Goal: Task Accomplishment & Management: Use online tool/utility

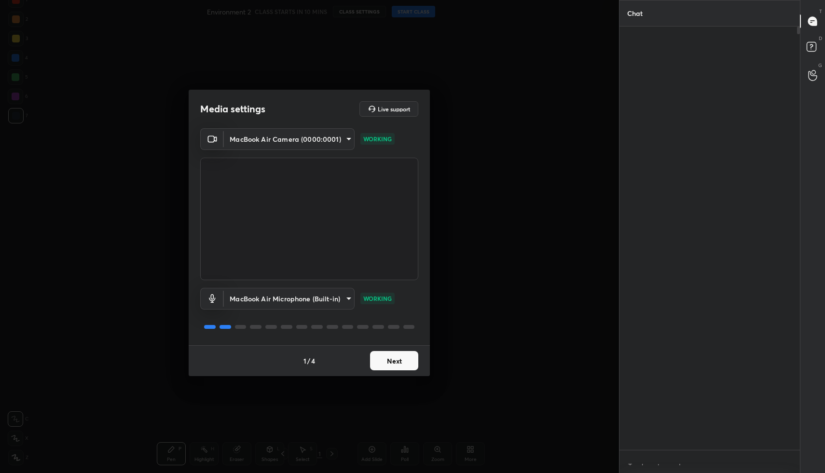
scroll to position [3, 3]
click at [406, 362] on button "Next" at bounding box center [394, 360] width 48 height 19
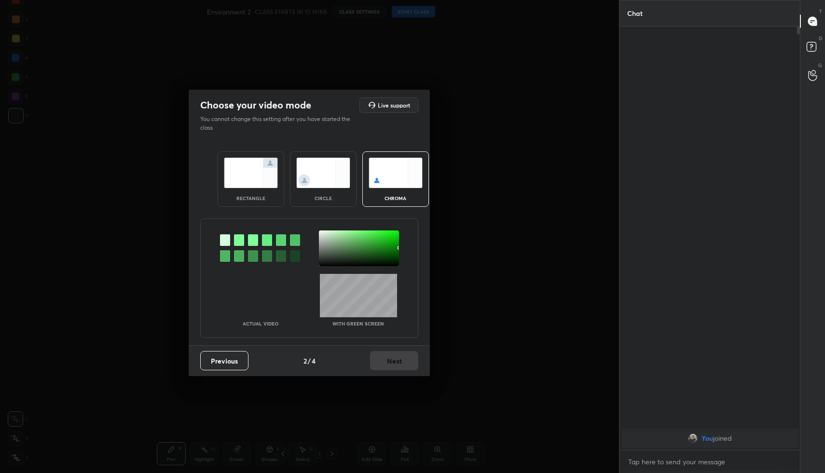
click at [239, 176] on img at bounding box center [251, 173] width 54 height 30
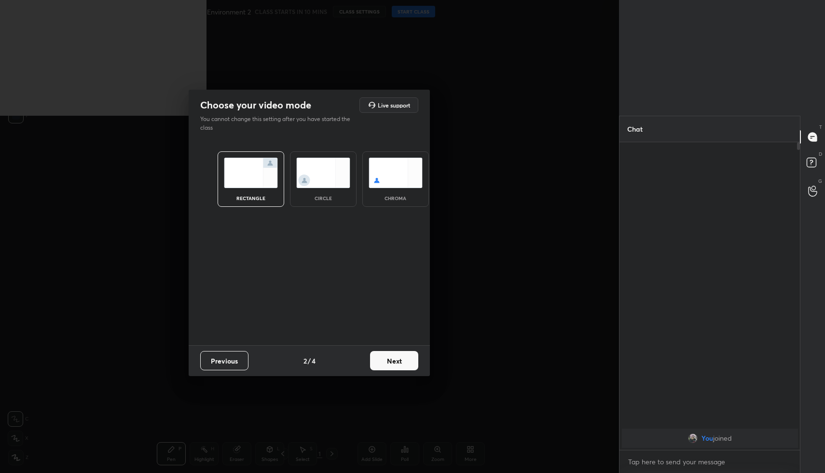
click at [405, 380] on div "Choose your video mode Live support You cannot change this setting after you ha…" at bounding box center [309, 236] width 619 height 473
click at [395, 173] on img at bounding box center [395, 173] width 54 height 30
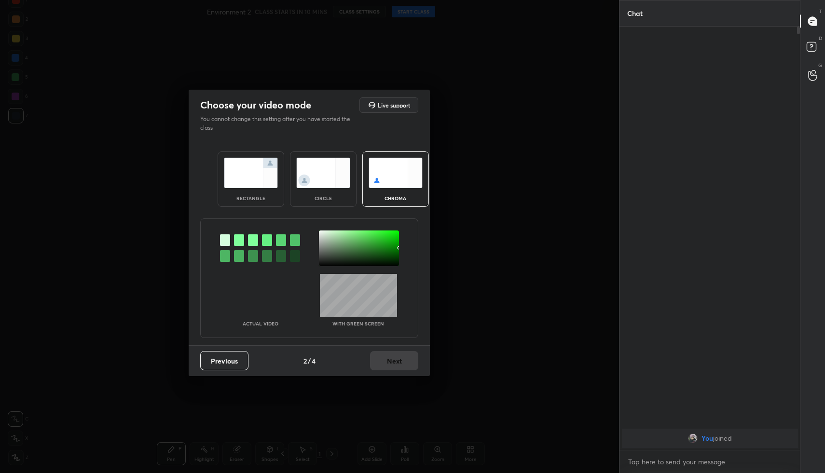
scroll to position [444, 177]
click at [340, 175] on img at bounding box center [323, 173] width 54 height 30
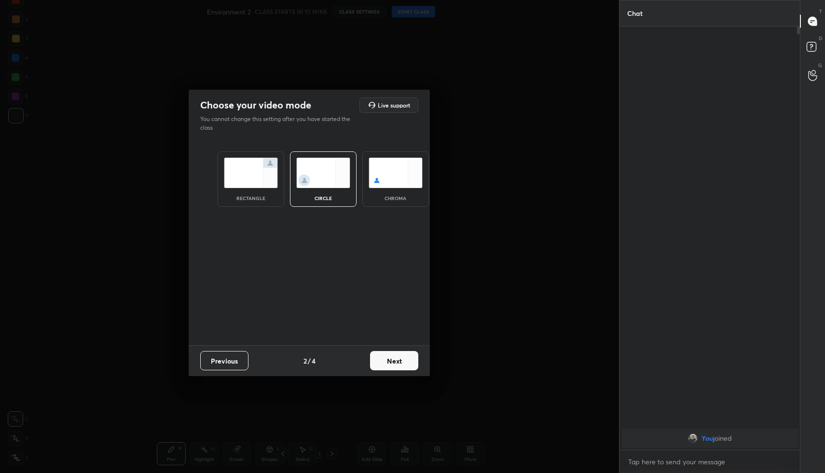
click at [248, 185] on img at bounding box center [251, 173] width 54 height 30
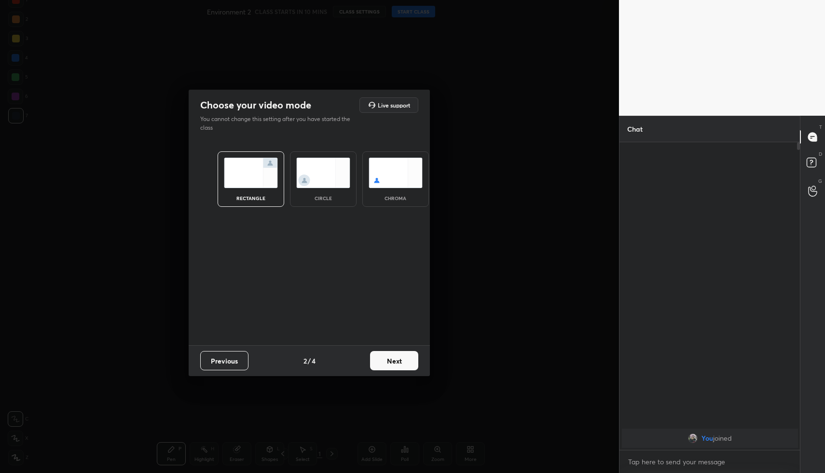
scroll to position [3, 3]
click at [397, 363] on button "Next" at bounding box center [394, 360] width 48 height 19
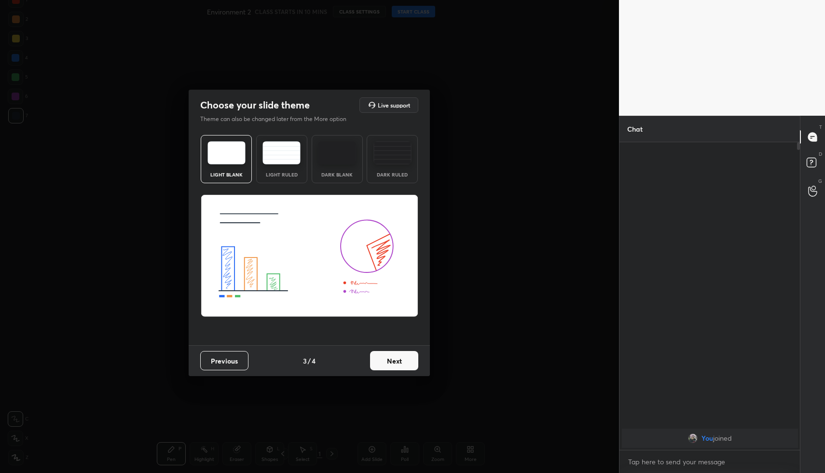
click at [397, 363] on button "Next" at bounding box center [394, 360] width 48 height 19
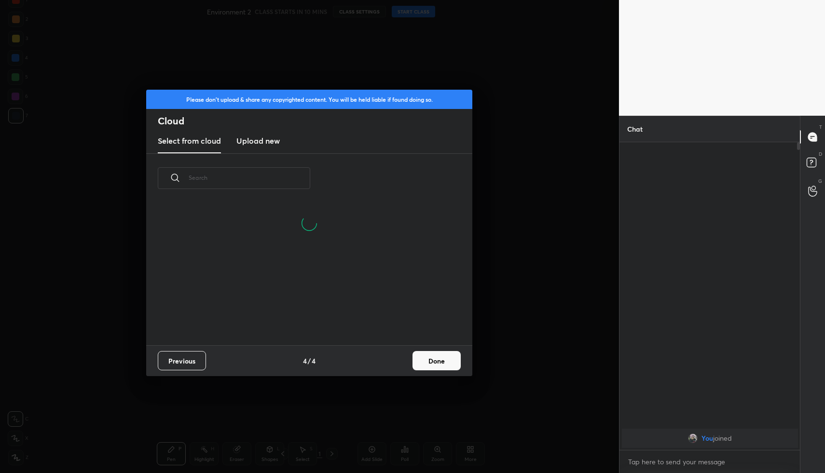
click at [432, 360] on button "Done" at bounding box center [436, 360] width 48 height 19
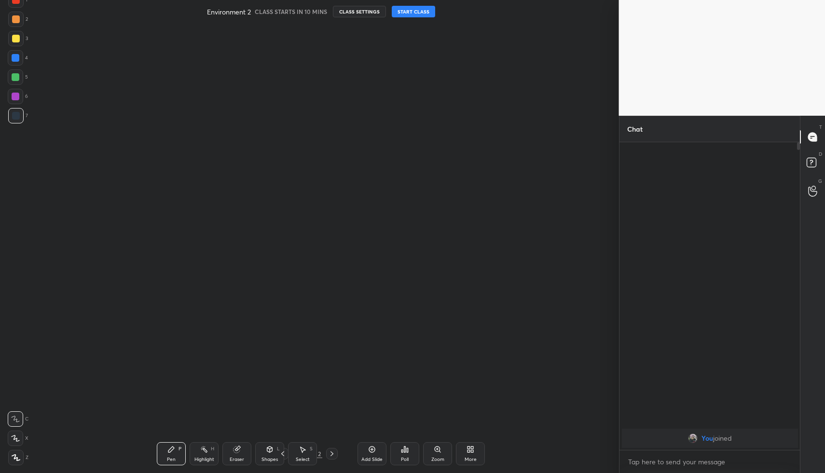
click at [419, 14] on button "START CLASS" at bounding box center [413, 12] width 43 height 12
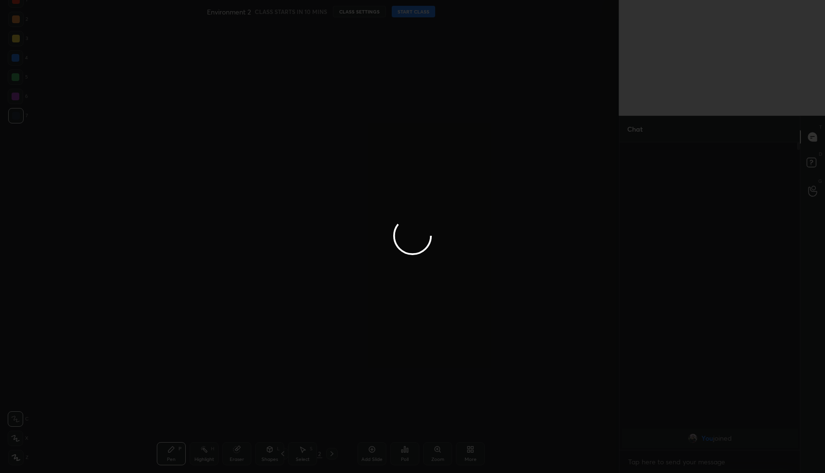
type textarea "x"
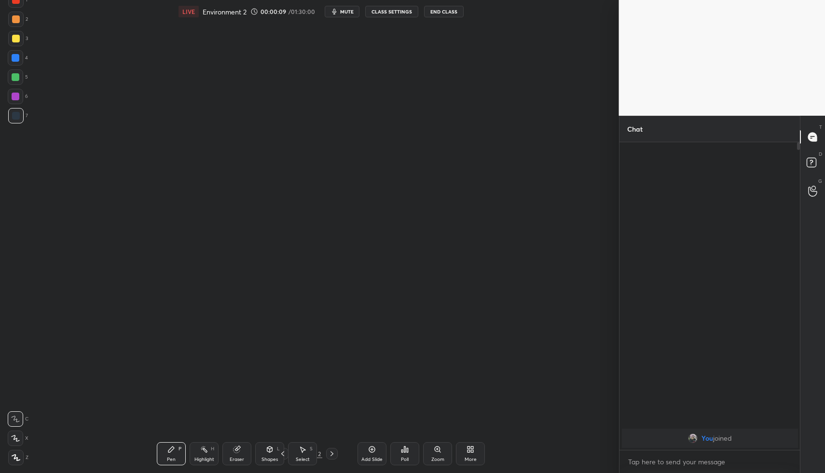
click at [337, 14] on icon "button" at bounding box center [334, 12] width 8 height 8
click at [482, 284] on div "Setting up your live class Poll for secs No correct answer Start poll" at bounding box center [321, 228] width 580 height 411
click at [464, 458] on div "More" at bounding box center [470, 459] width 12 height 5
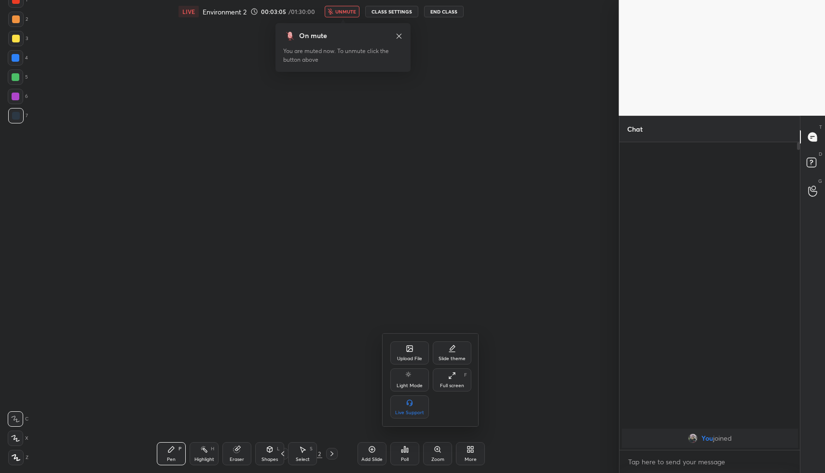
click at [395, 355] on div "Upload File" at bounding box center [409, 352] width 39 height 23
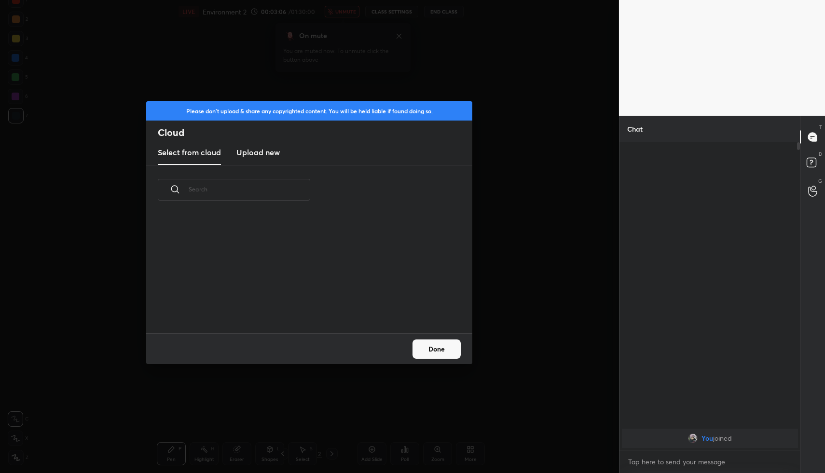
scroll to position [119, 310]
click at [259, 156] on h3 "Upload new" at bounding box center [257, 153] width 43 height 12
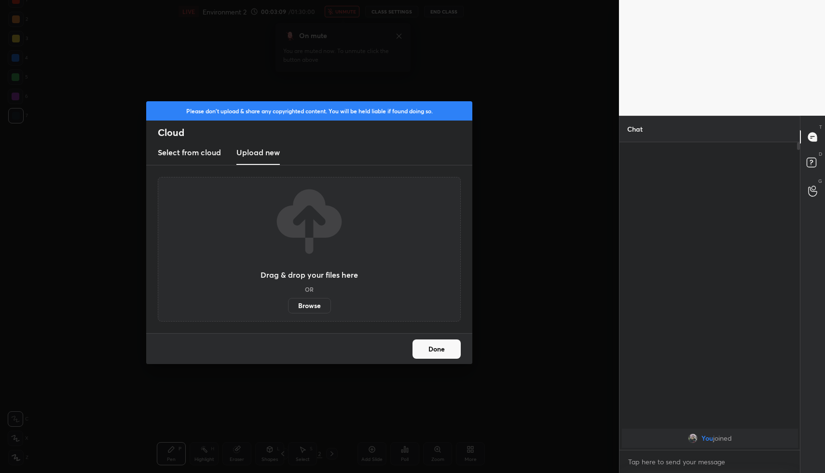
click at [305, 299] on label "Browse" at bounding box center [309, 305] width 43 height 15
click at [288, 299] on input "Browse" at bounding box center [288, 305] width 0 height 15
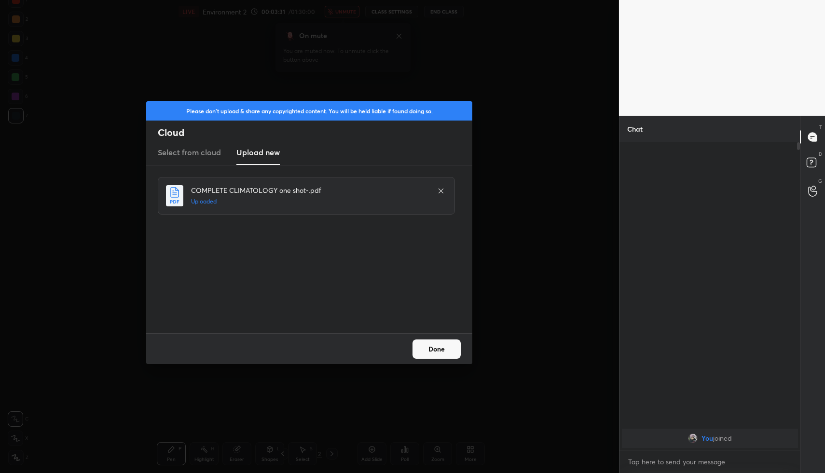
click at [419, 355] on button "Done" at bounding box center [436, 349] width 48 height 19
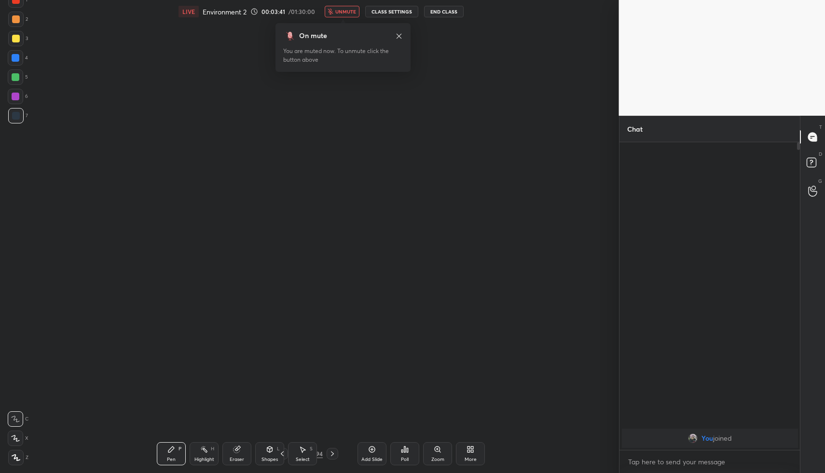
click at [152, 46] on div "Setting up your live class Poll for secs No correct answer Start poll" at bounding box center [321, 228] width 580 height 411
click at [398, 35] on icon at bounding box center [399, 36] width 8 height 8
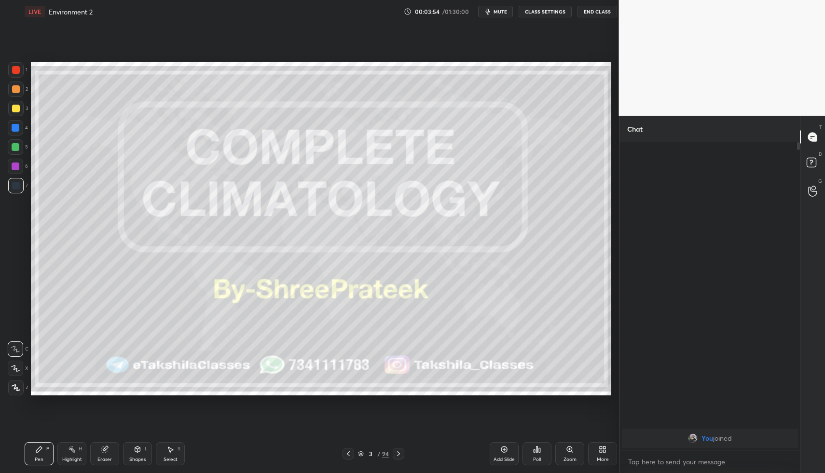
scroll to position [411, 580]
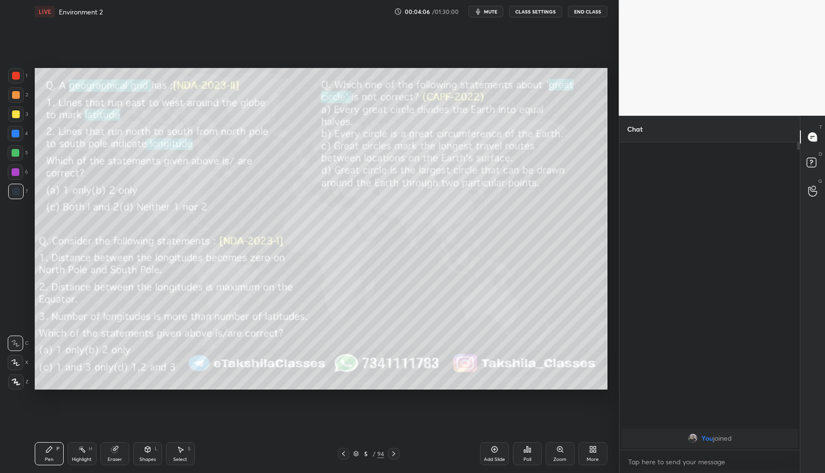
click at [487, 10] on span "mute" at bounding box center [491, 11] width 14 height 7
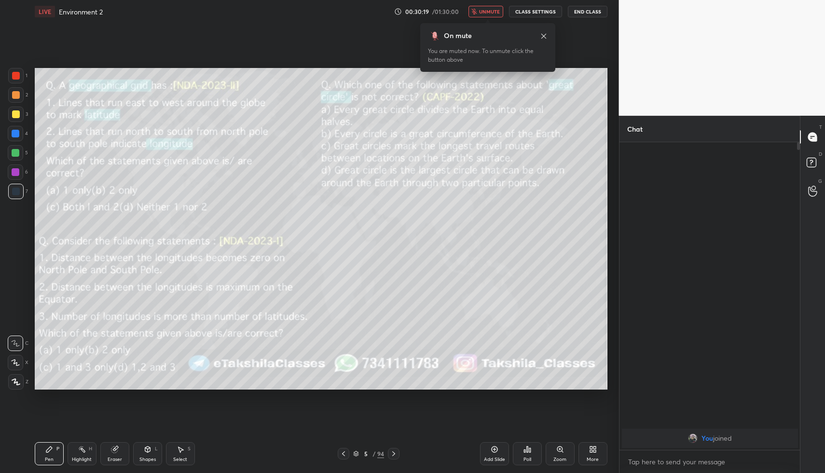
click at [524, 455] on div "Poll" at bounding box center [527, 453] width 29 height 23
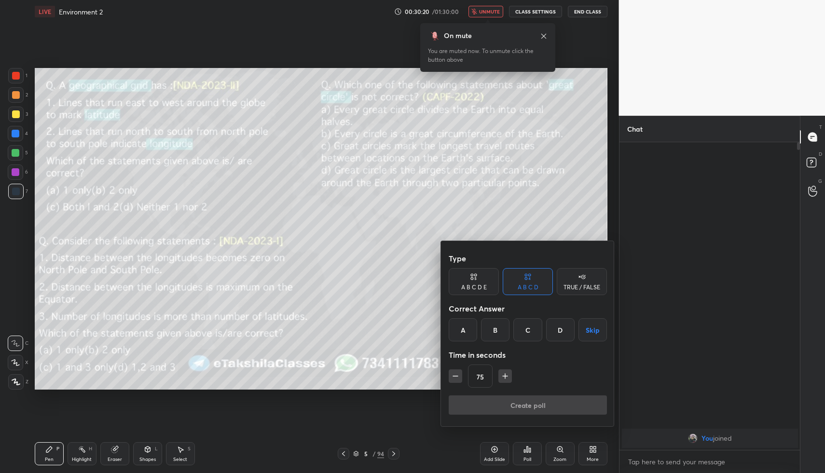
click at [557, 330] on div "D" at bounding box center [560, 329] width 28 height 23
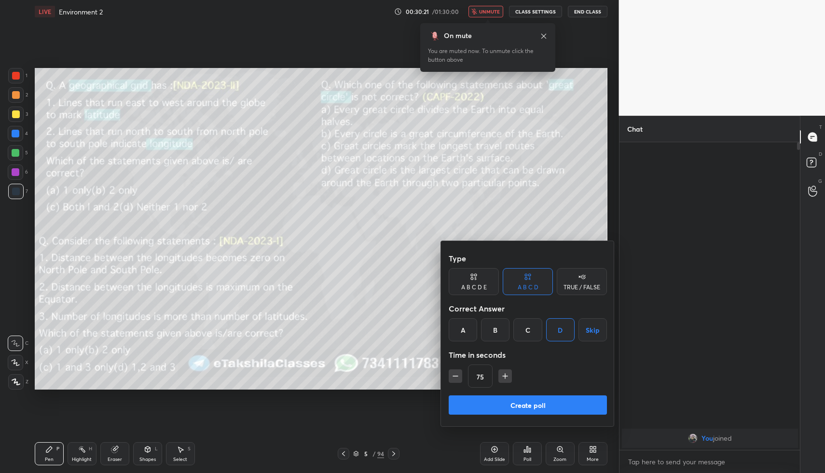
click at [497, 380] on div "75" at bounding box center [528, 376] width 158 height 23
click at [507, 373] on icon "button" at bounding box center [505, 376] width 10 height 10
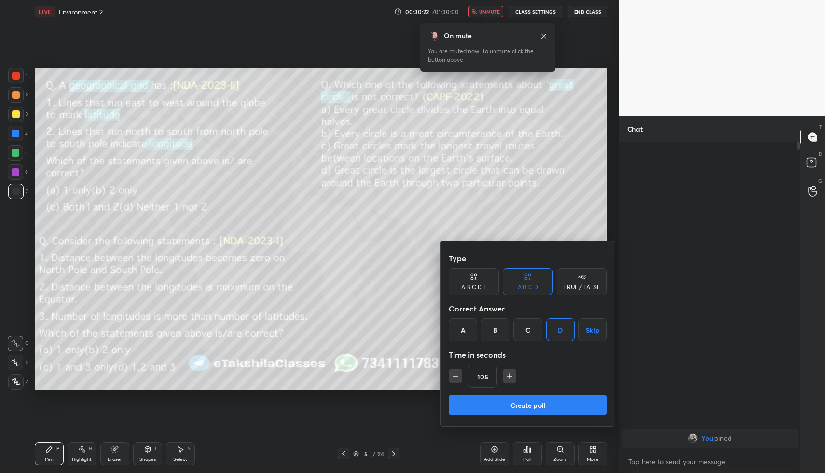
click at [507, 373] on icon "button" at bounding box center [509, 376] width 10 height 10
type input "135"
click at [506, 407] on button "Create poll" at bounding box center [528, 404] width 158 height 19
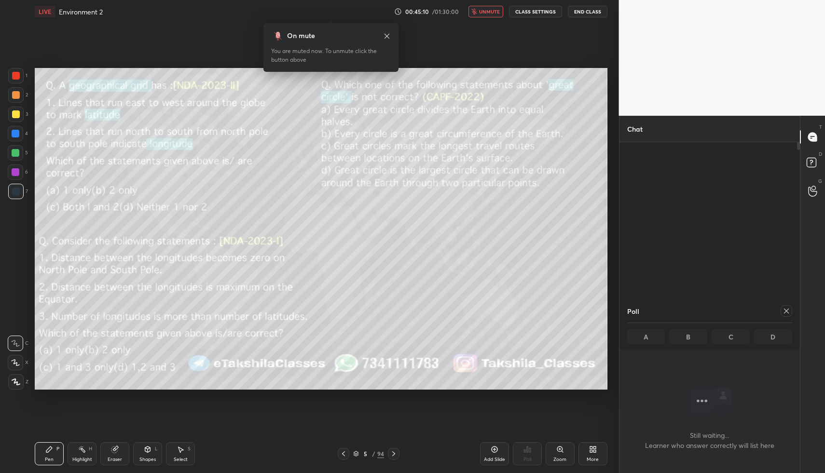
scroll to position [277, 177]
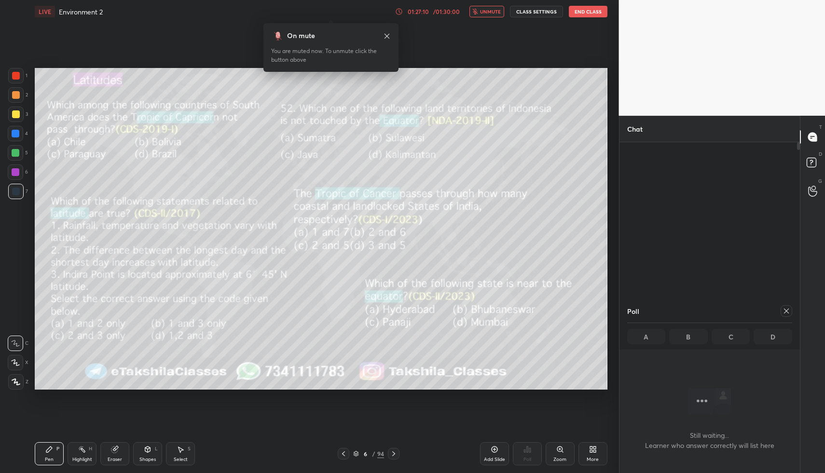
click at [392, 455] on icon at bounding box center [394, 454] width 8 height 8
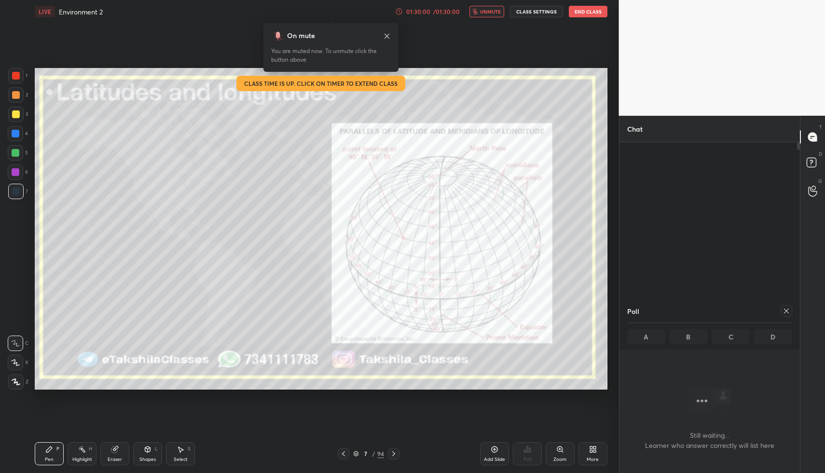
click at [575, 16] on button "End Class" at bounding box center [588, 12] width 39 height 12
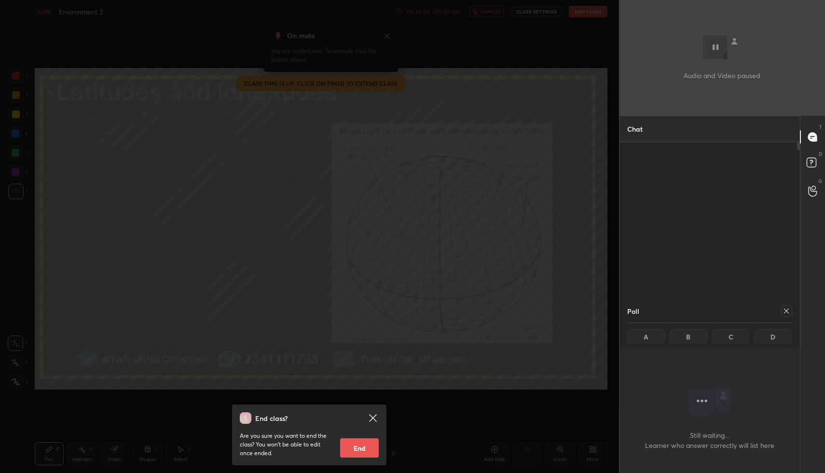
click at [355, 447] on button "End" at bounding box center [359, 447] width 39 height 19
type textarea "x"
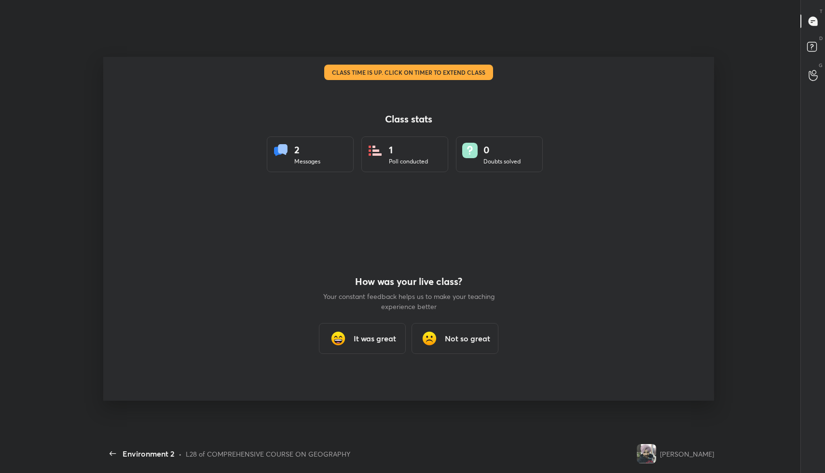
scroll to position [0, 0]
